Goal: Task Accomplishment & Management: Use online tool/utility

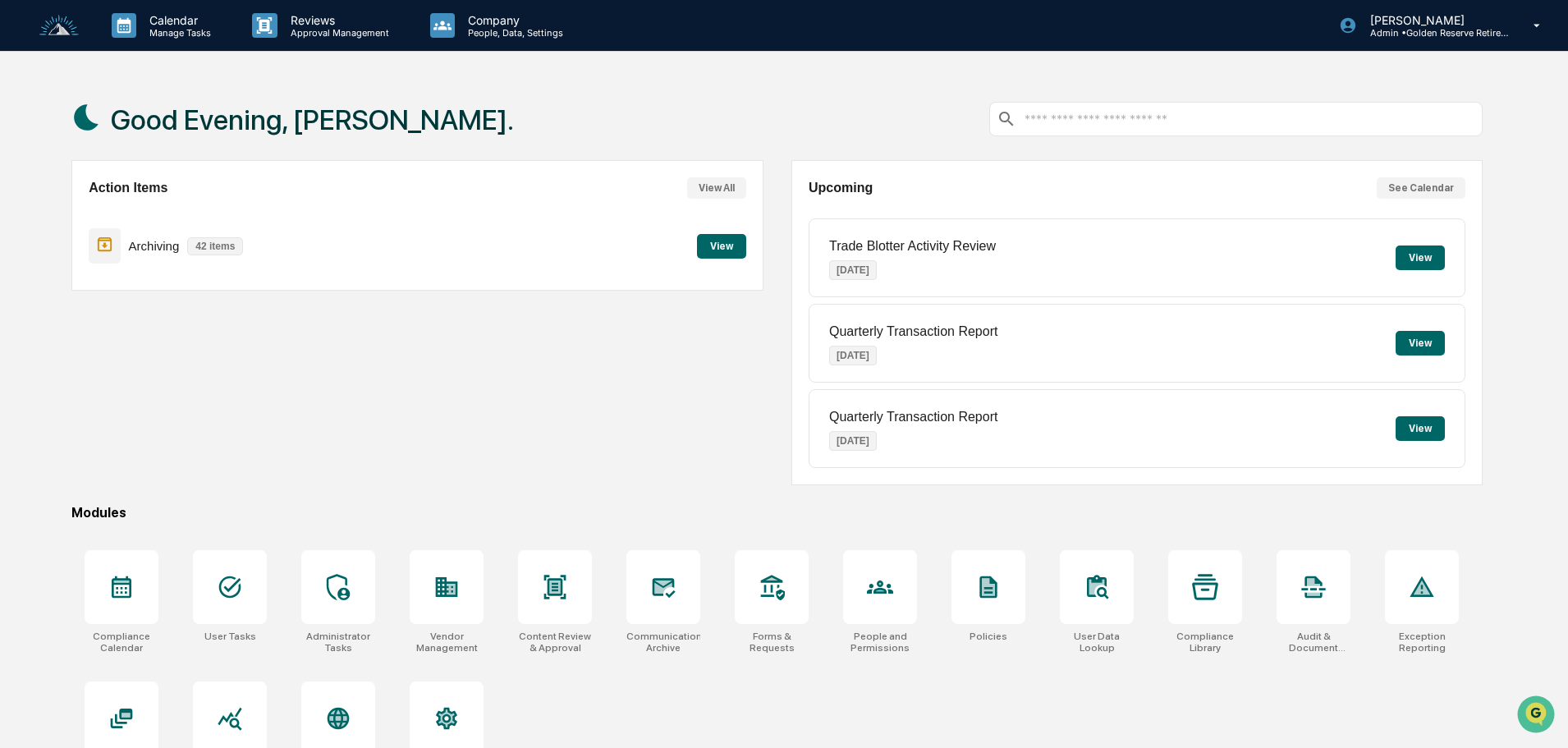
click at [718, 249] on button "View" at bounding box center [721, 245] width 49 height 24
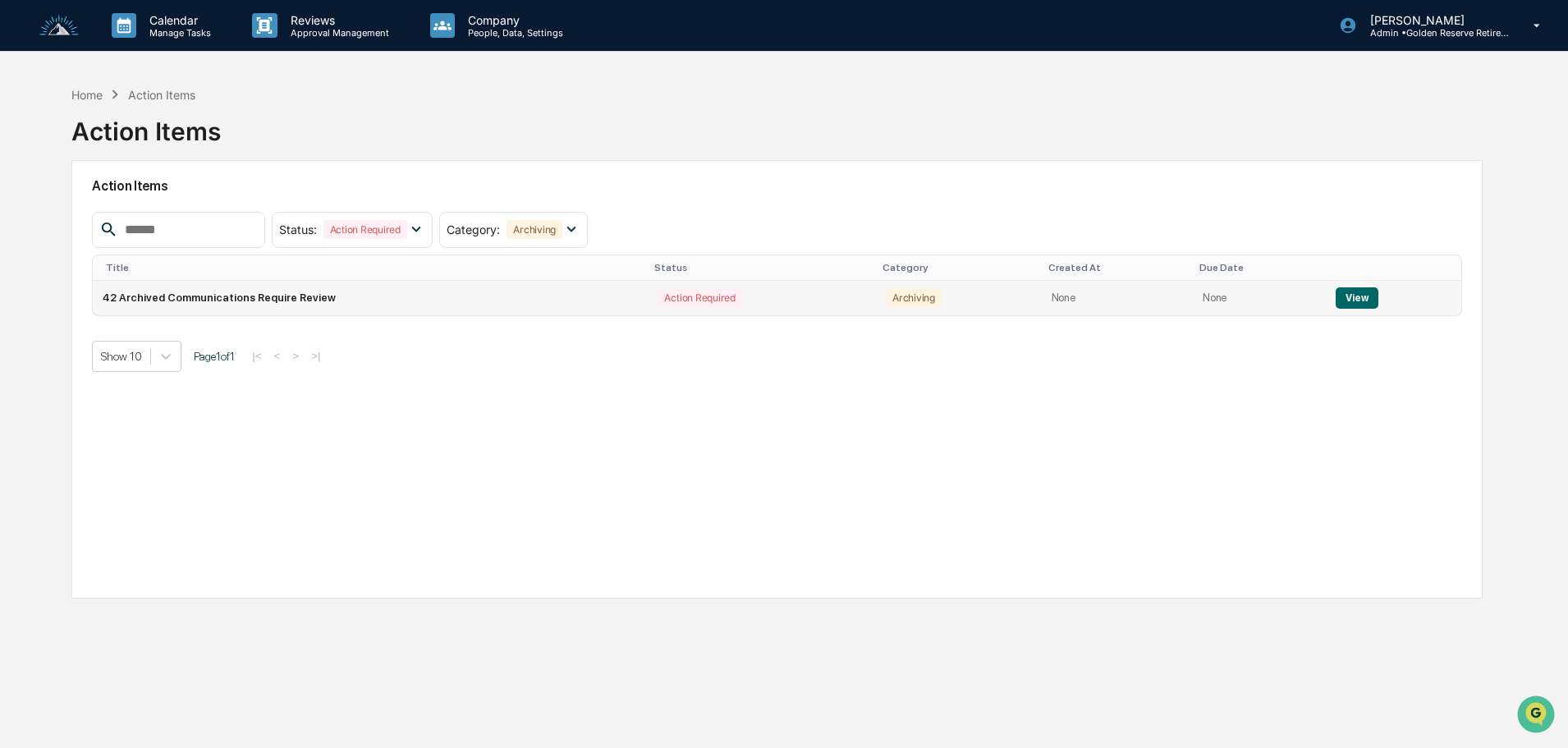
click at [1350, 302] on button "View" at bounding box center [1356, 298] width 42 height 22
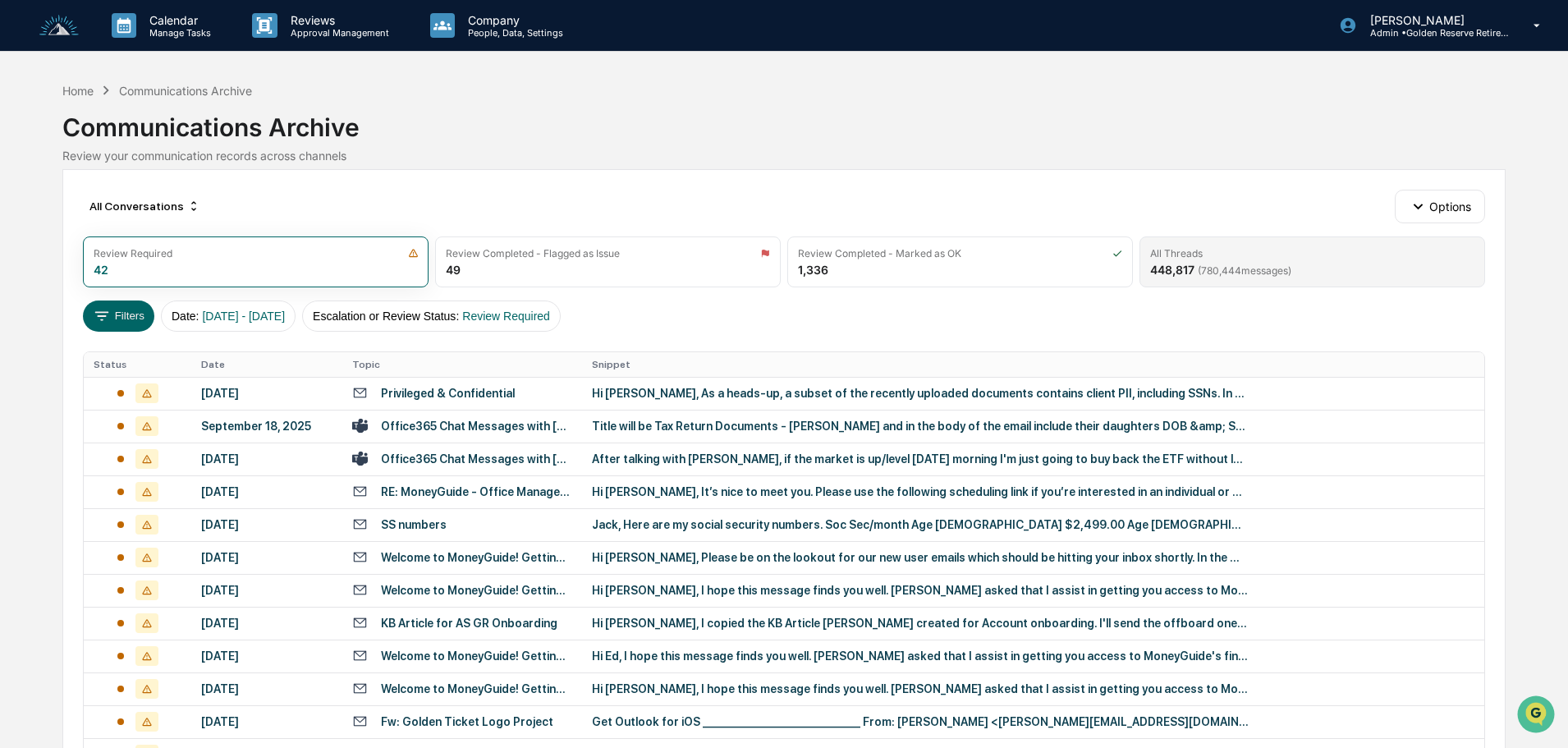
click at [1280, 283] on div "All Threads 448,817 ( 780,444 messages)" at bounding box center [1312, 261] width 346 height 51
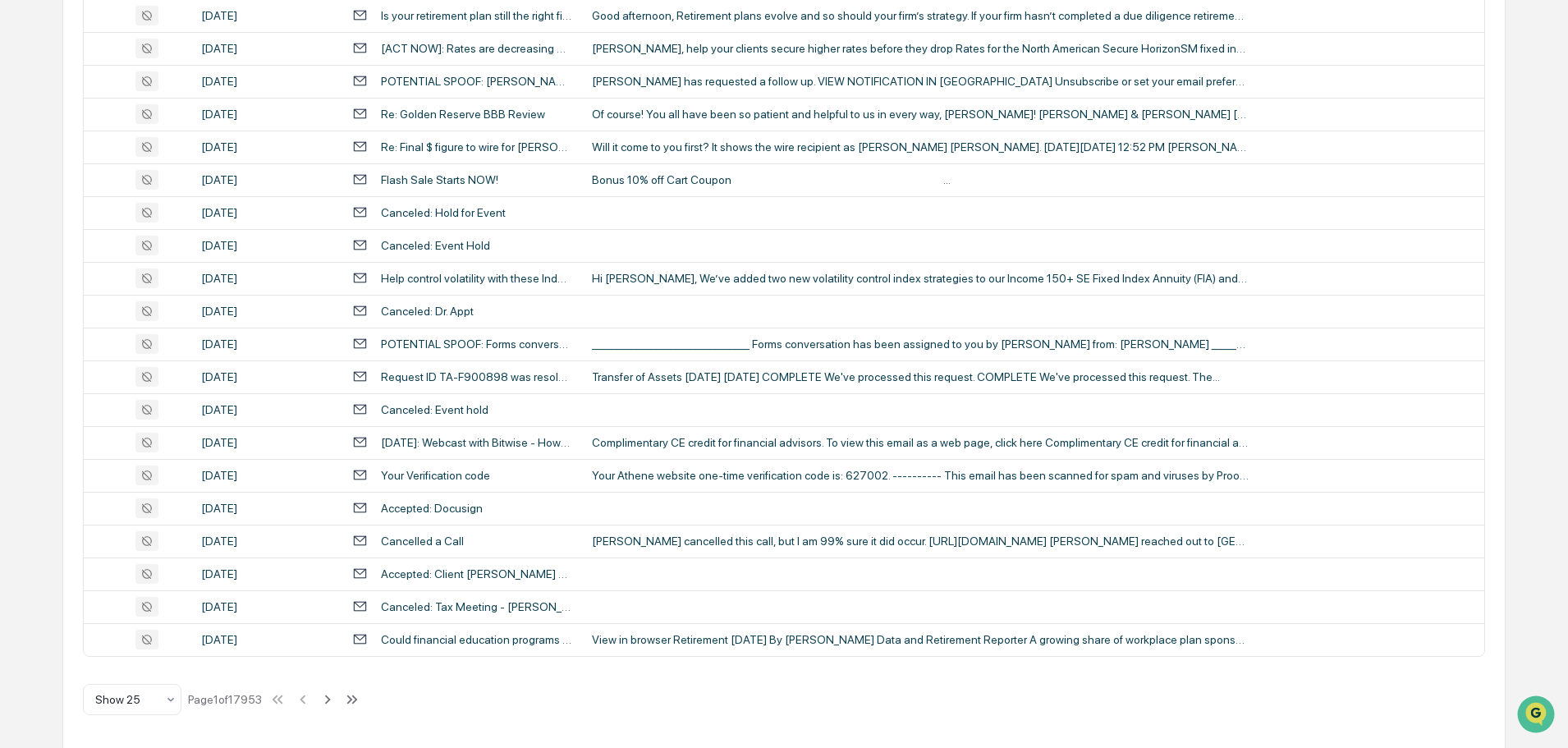
scroll to position [543, 0]
click at [110, 697] on div at bounding box center [126, 698] width 61 height 16
click at [108, 663] on div "Show 100" at bounding box center [132, 655] width 97 height 33
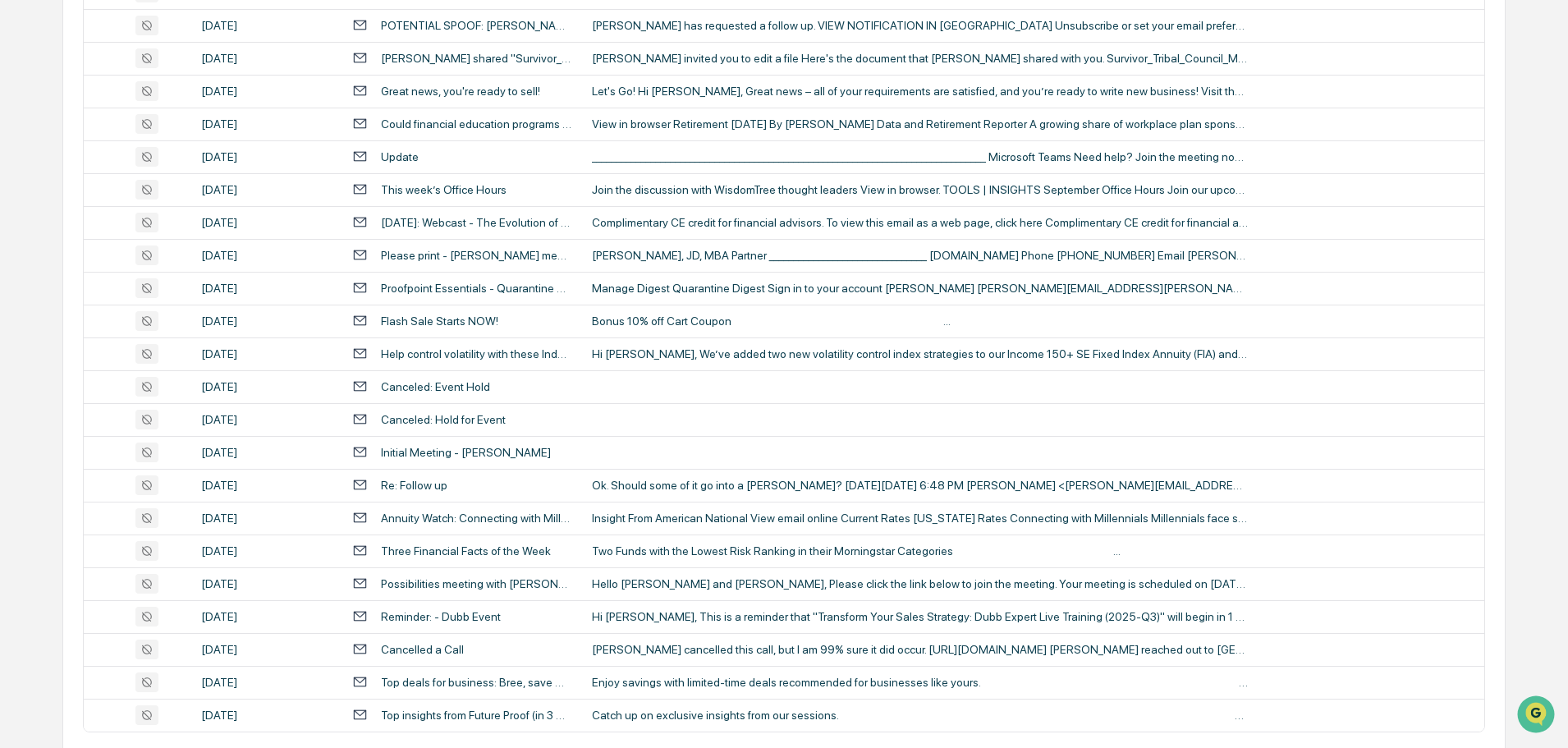
scroll to position [3005, 0]
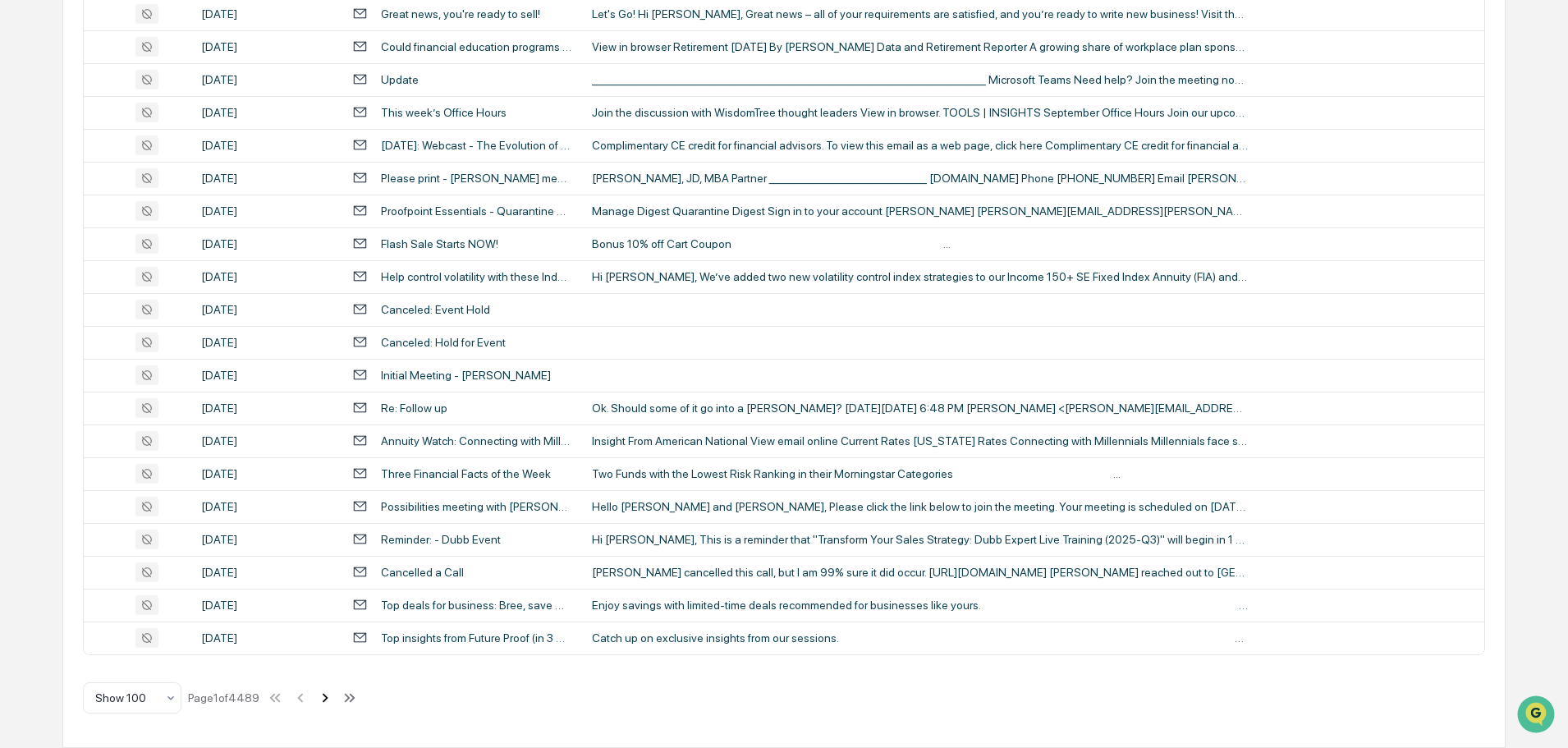
click at [323, 700] on icon at bounding box center [325, 698] width 18 height 18
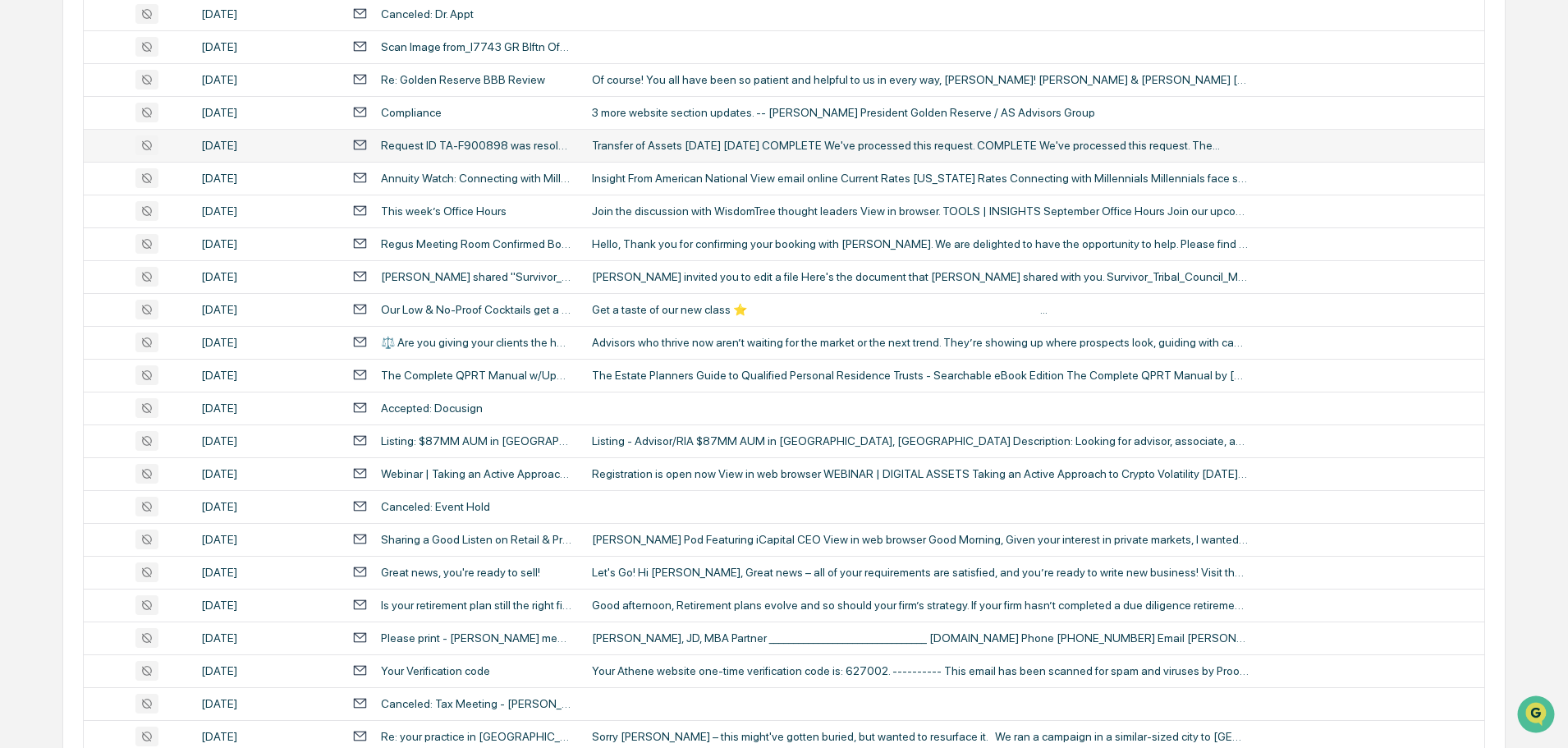
scroll to position [2102, 0]
